Goal: Task Accomplishment & Management: Manage account settings

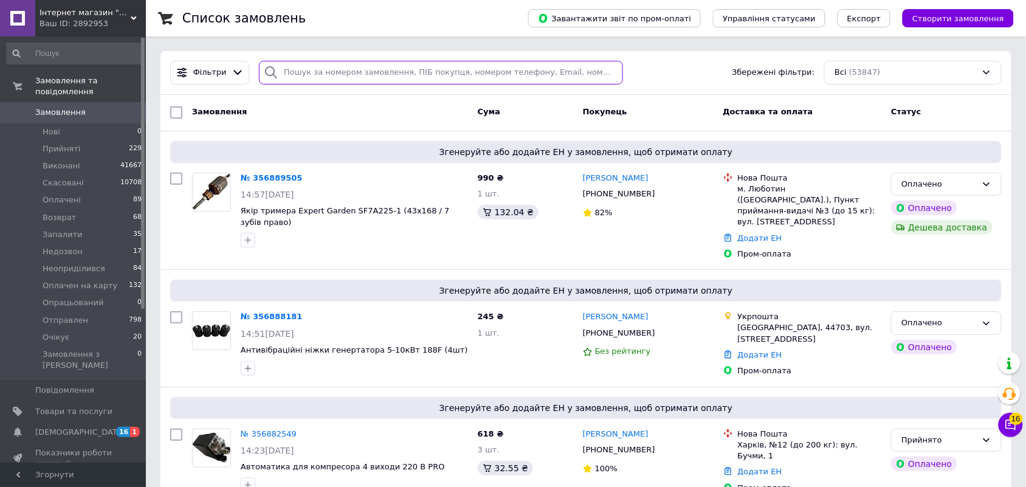
click at [443, 71] on input "search" at bounding box center [441, 73] width 364 height 24
paste input "[PHONE_NUMBER]"
type input "[PHONE_NUMBER]"
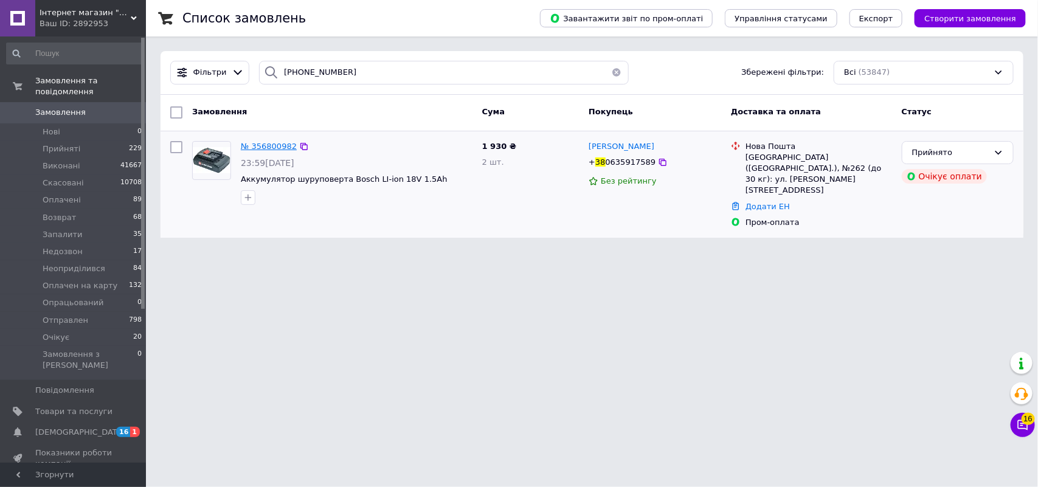
click at [268, 144] on span "№ 356800982" at bounding box center [269, 146] width 56 height 9
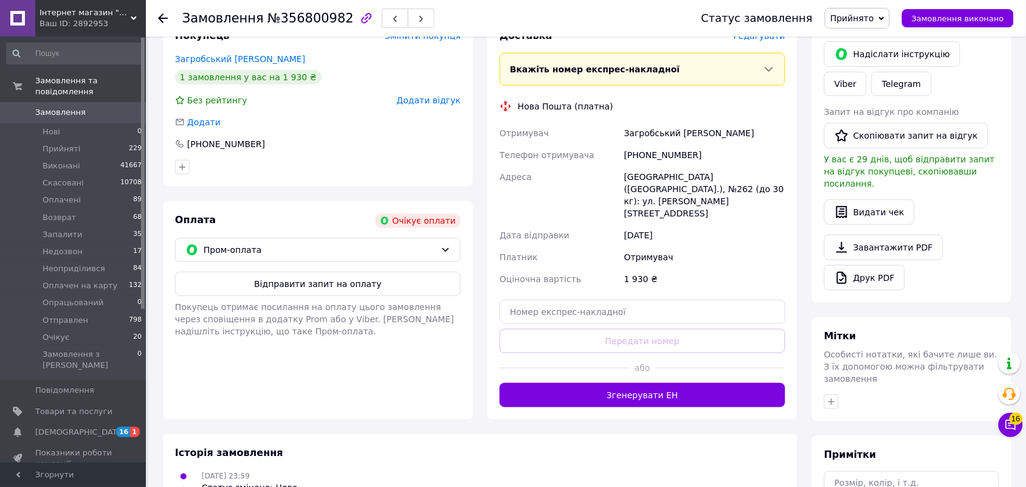
scroll to position [293, 0]
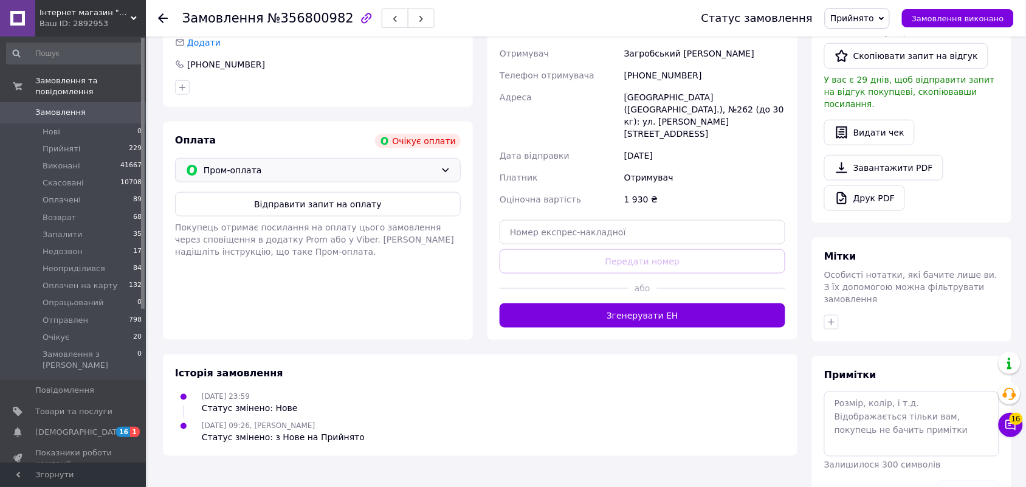
click at [373, 170] on span "Пром-оплата" at bounding box center [320, 170] width 232 height 13
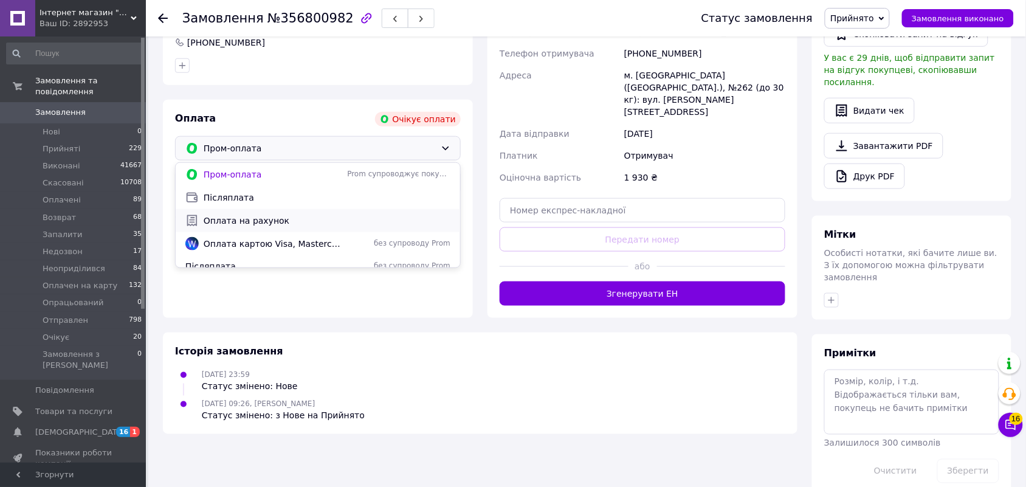
scroll to position [31, 0]
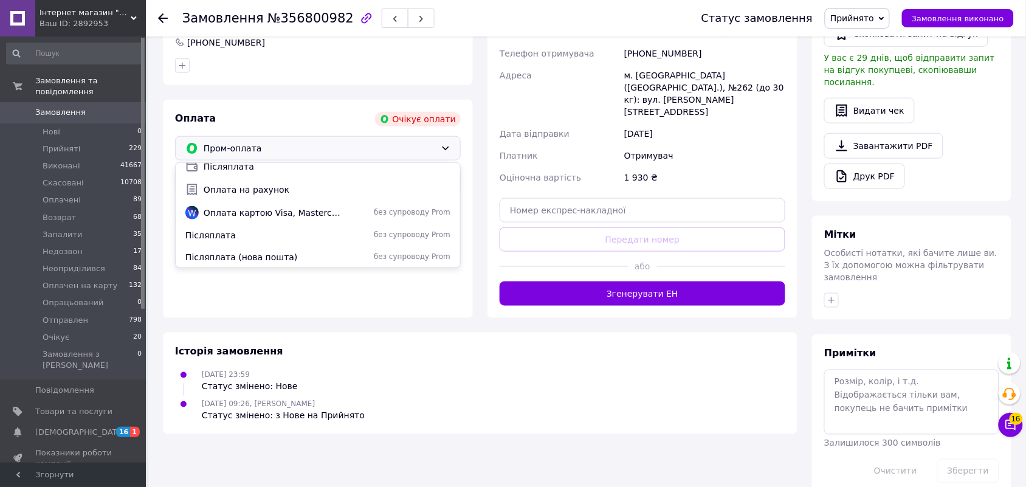
click at [250, 254] on span "Післяплата (нова пошта)" at bounding box center [263, 257] width 157 height 12
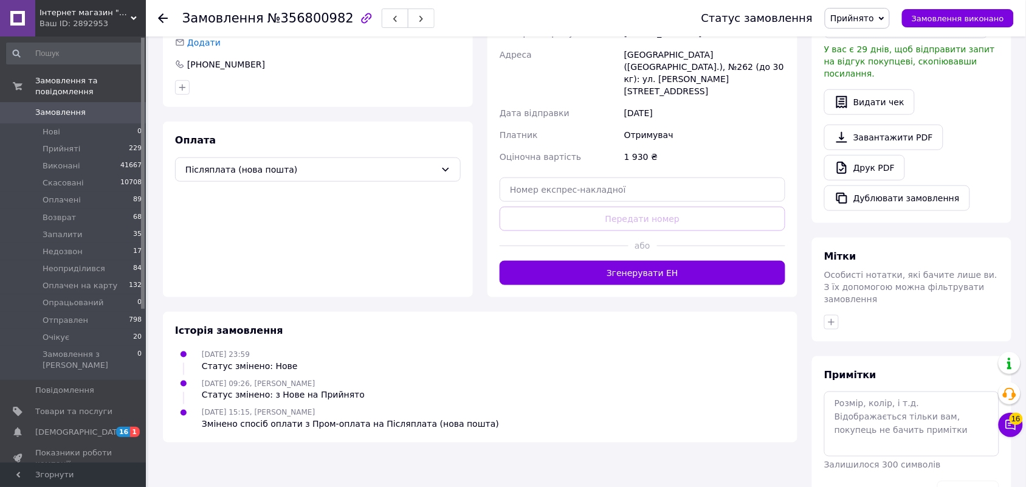
scroll to position [315, 0]
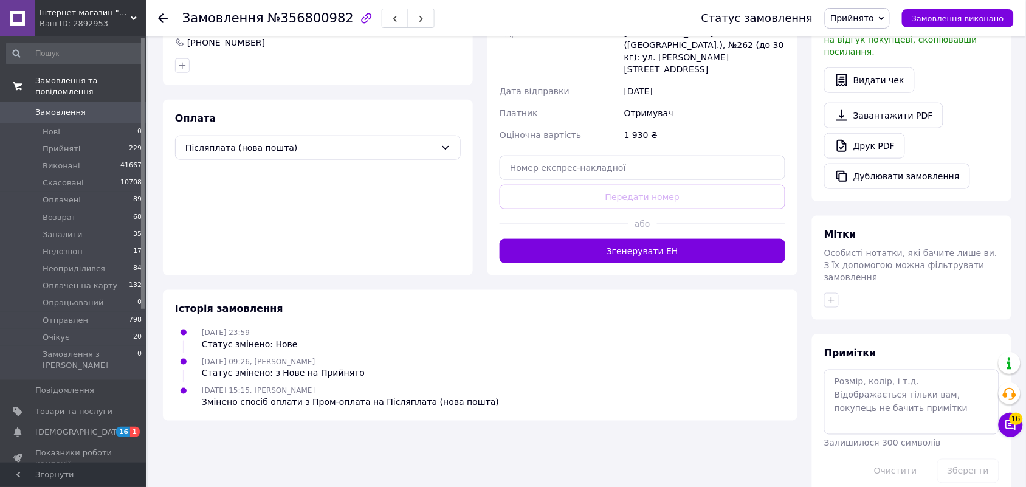
click at [91, 89] on link "Замовлення та повідомлення" at bounding box center [74, 87] width 149 height 32
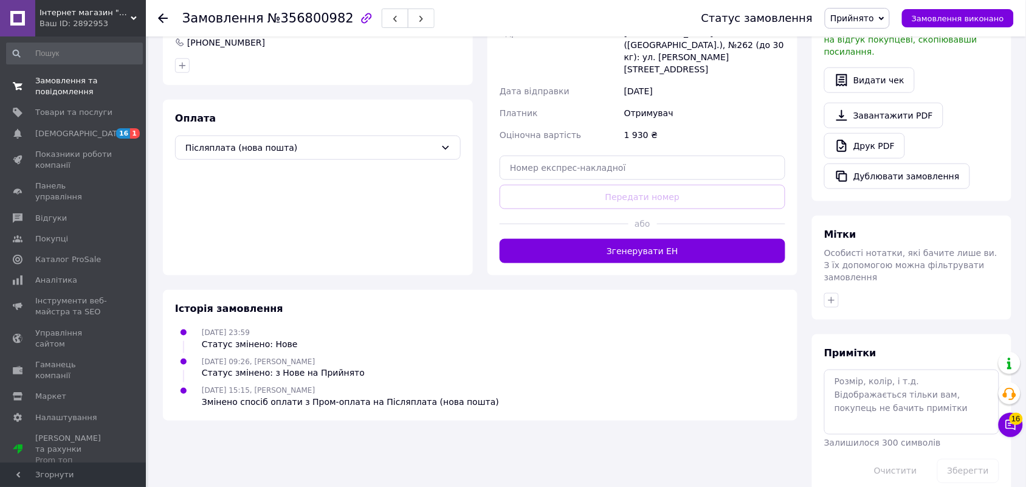
click at [112, 77] on span "0 0" at bounding box center [128, 86] width 33 height 22
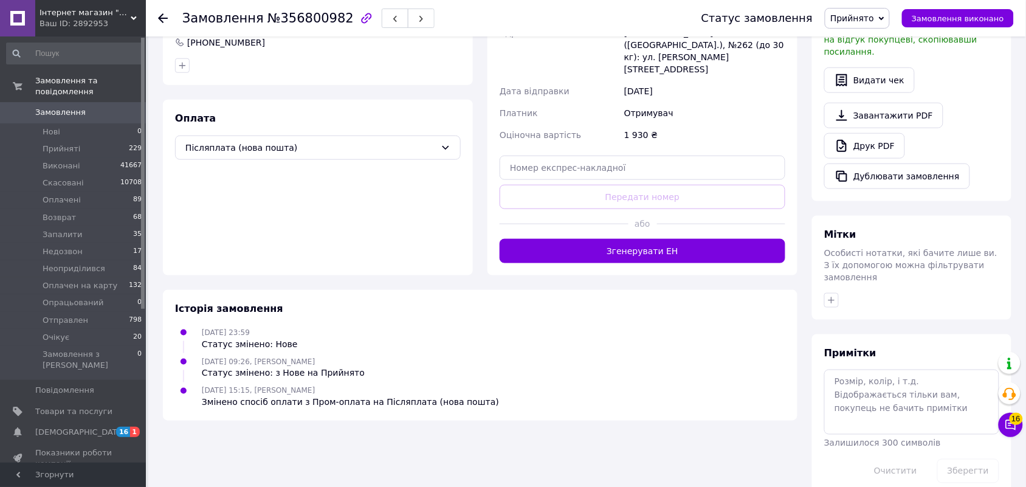
drag, startPoint x: 96, startPoint y: 98, endPoint x: 107, endPoint y: 105, distance: 13.2
click at [96, 107] on span "Замовлення" at bounding box center [73, 112] width 77 height 11
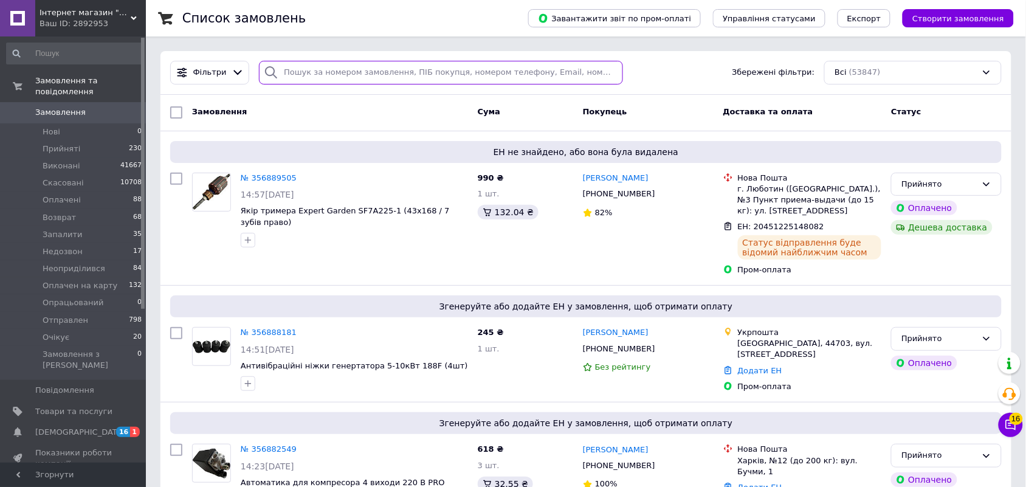
click at [412, 77] on input "search" at bounding box center [441, 73] width 364 height 24
paste input "[PHONE_NUMBER]"
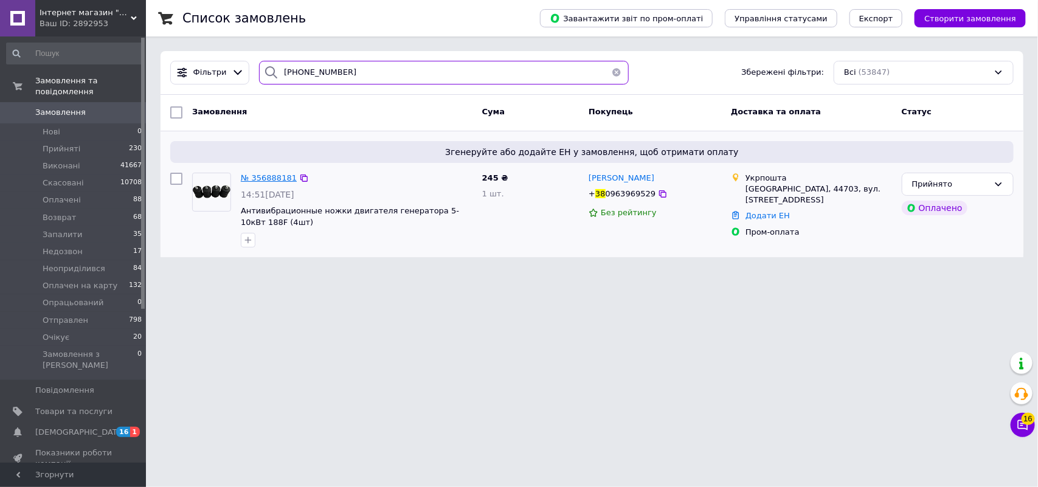
type input "[PHONE_NUMBER]"
click at [257, 180] on span "№ 356888181" at bounding box center [269, 177] width 56 height 9
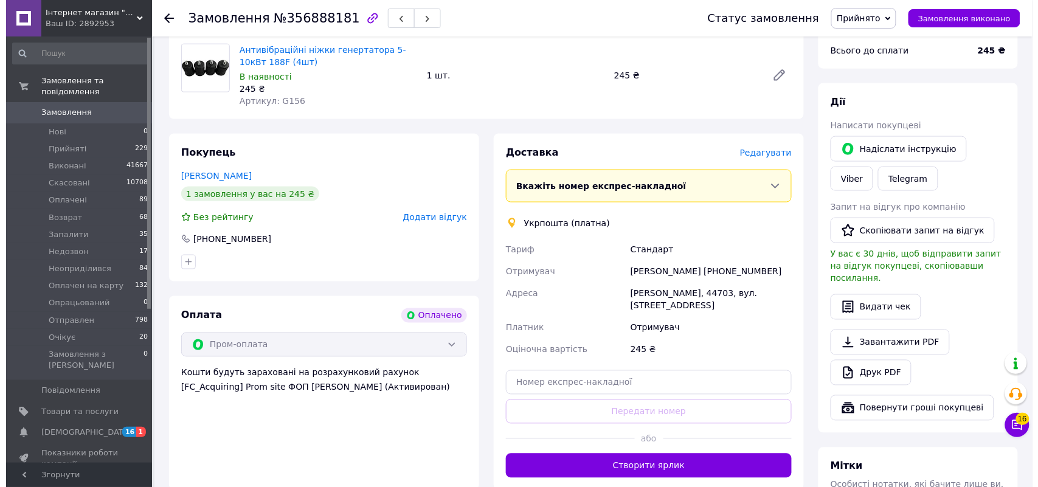
scroll to position [462, 0]
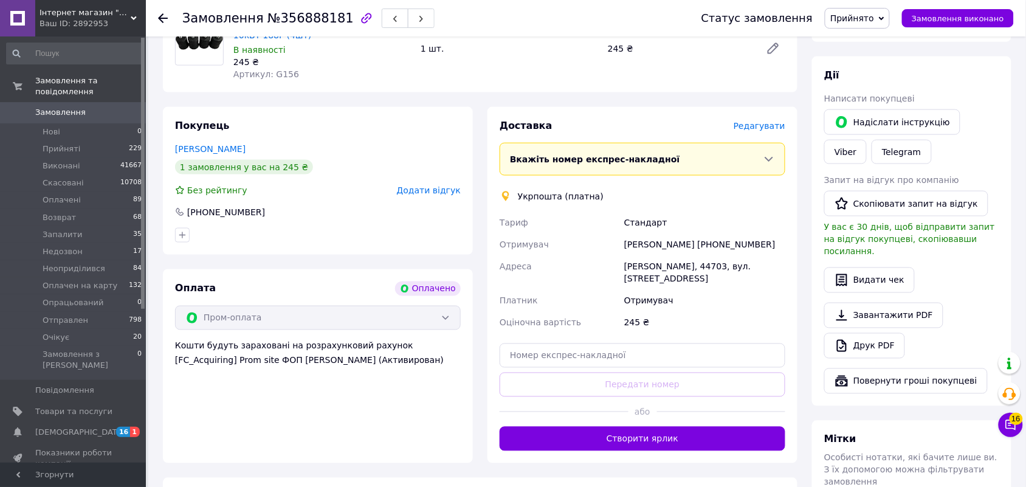
click at [767, 121] on span "Редагувати" at bounding box center [760, 126] width 52 height 10
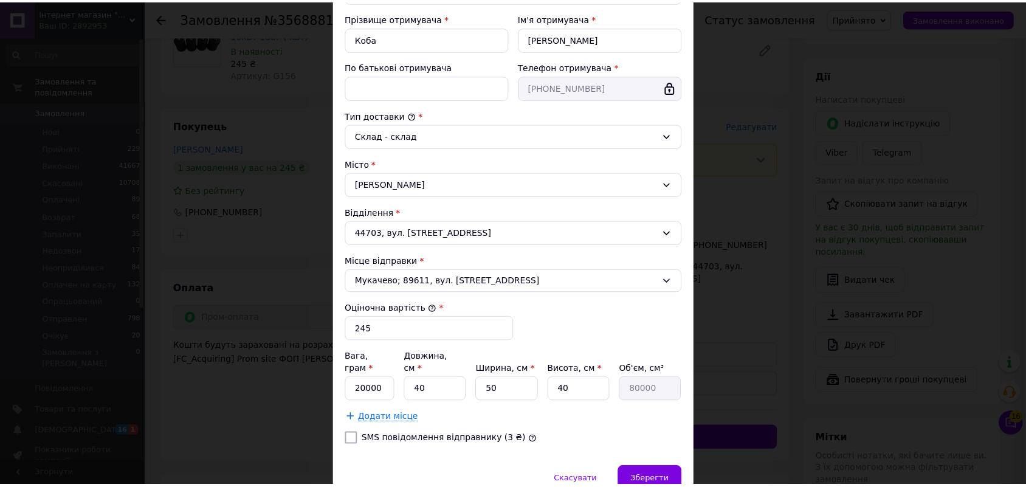
scroll to position [277, 0]
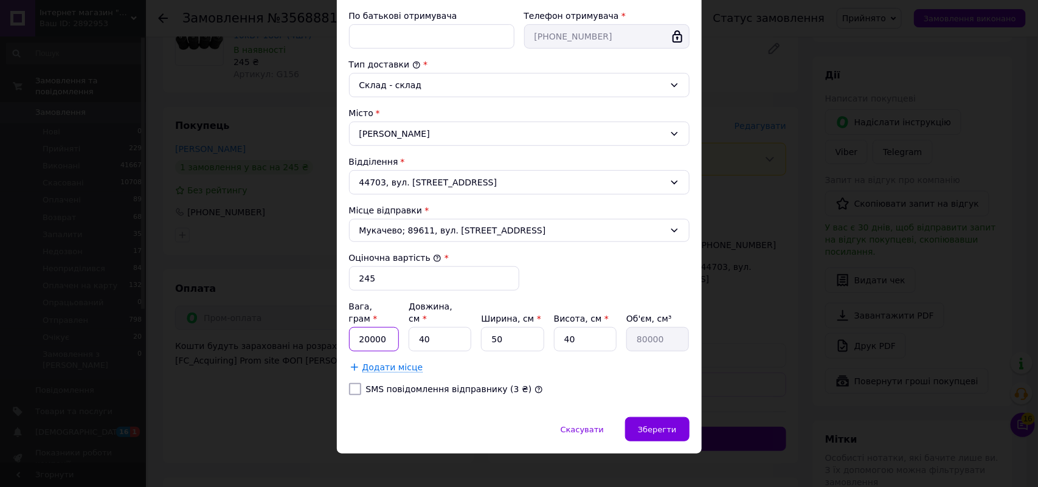
click at [387, 327] on input "20000" at bounding box center [374, 339] width 50 height 24
type input "300"
click at [447, 332] on input "40" at bounding box center [439, 339] width 63 height 24
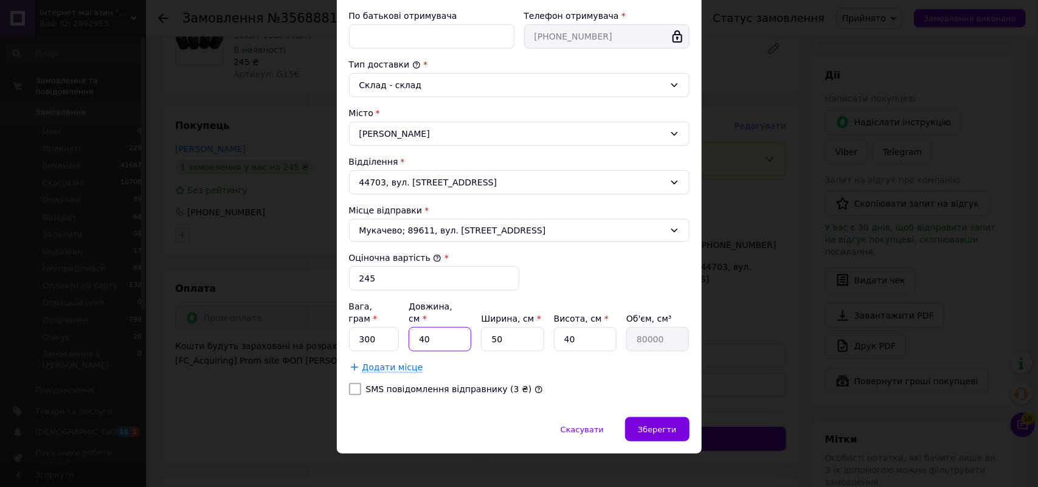
click at [447, 332] on input "40" at bounding box center [439, 339] width 63 height 24
type input "1"
type input "2000"
type input "12"
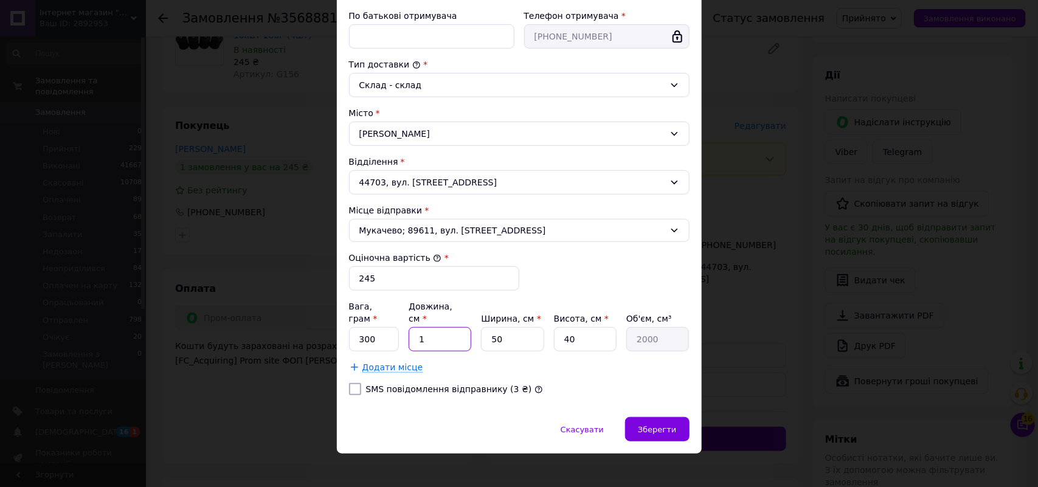
type input "24000"
type input "12"
click at [532, 340] on input "50" at bounding box center [512, 339] width 63 height 24
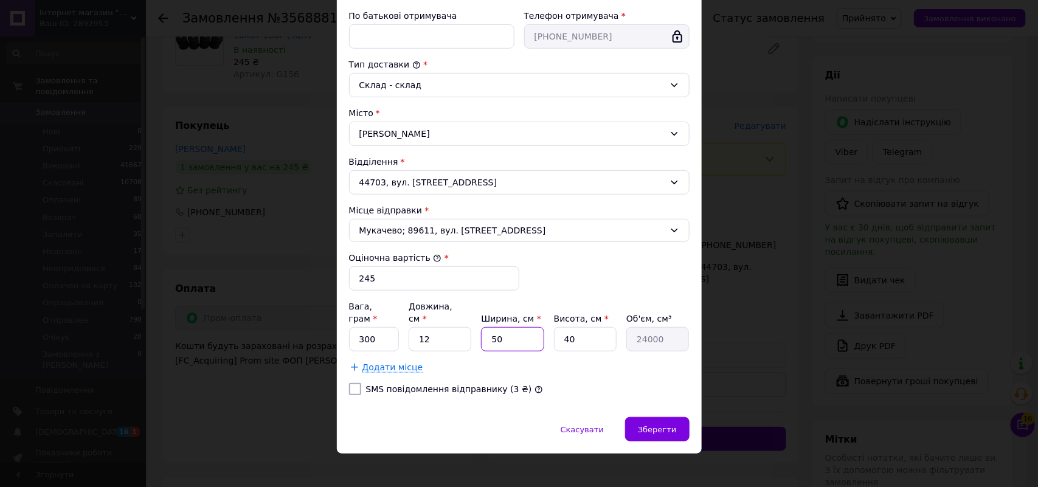
type input "1"
type input "480"
type input "12"
type input "5760"
type input "12"
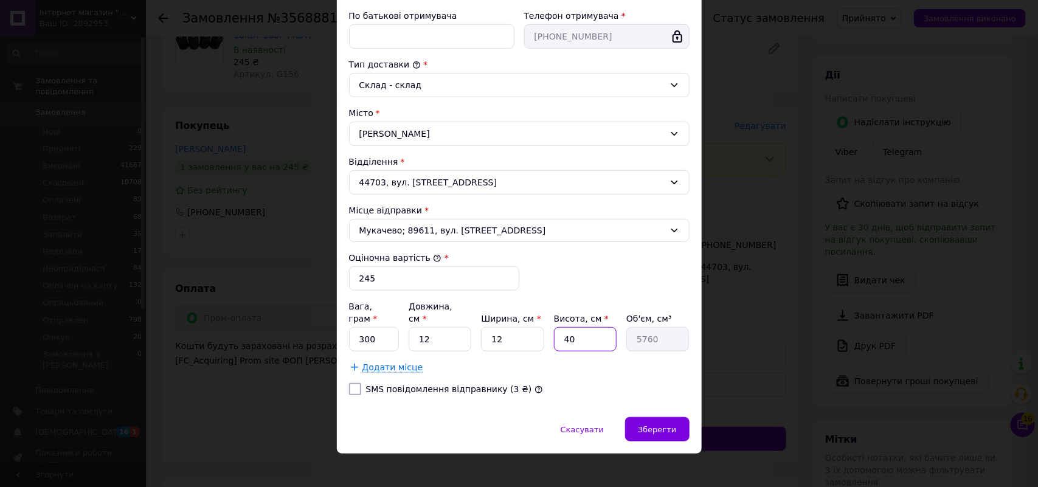
click at [581, 339] on input "40" at bounding box center [585, 339] width 63 height 24
type input "1"
type input "144"
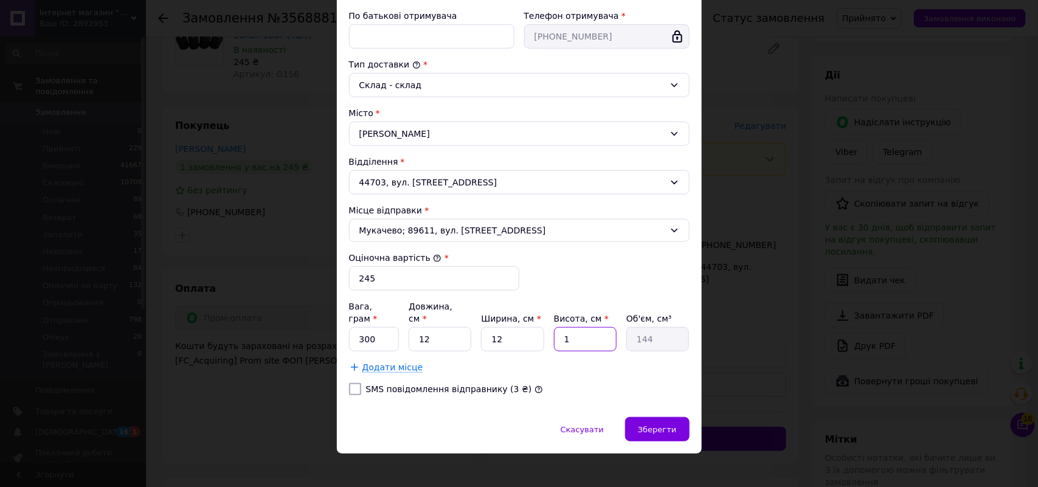
type input "12"
type input "1728"
type input "12"
click at [649, 417] on div "Зберегти" at bounding box center [657, 429] width 64 height 24
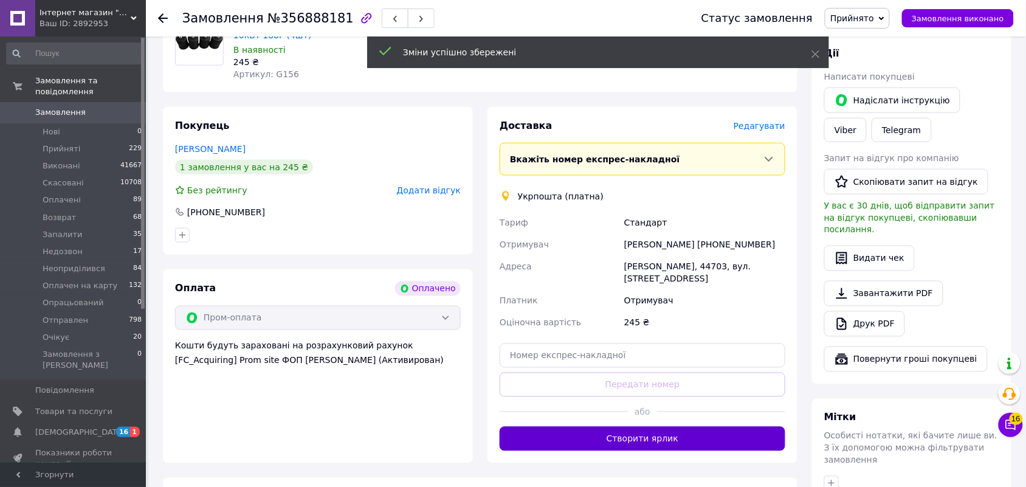
click at [689, 427] on button "Створити ярлик" at bounding box center [643, 439] width 286 height 24
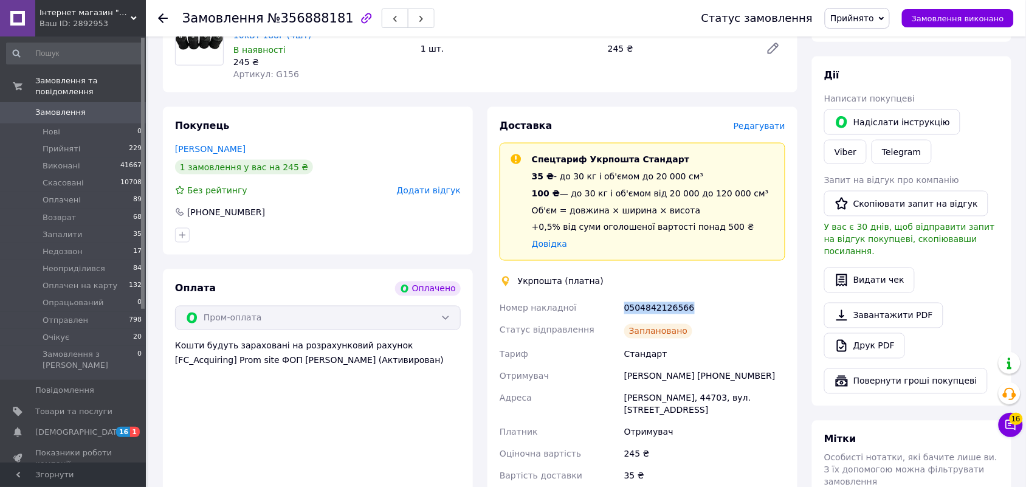
drag, startPoint x: 691, startPoint y: 298, endPoint x: 625, endPoint y: 302, distance: 65.7
click at [625, 302] on div "0504842126566" at bounding box center [705, 308] width 166 height 22
copy div "0504842126566"
